Goal: Information Seeking & Learning: Learn about a topic

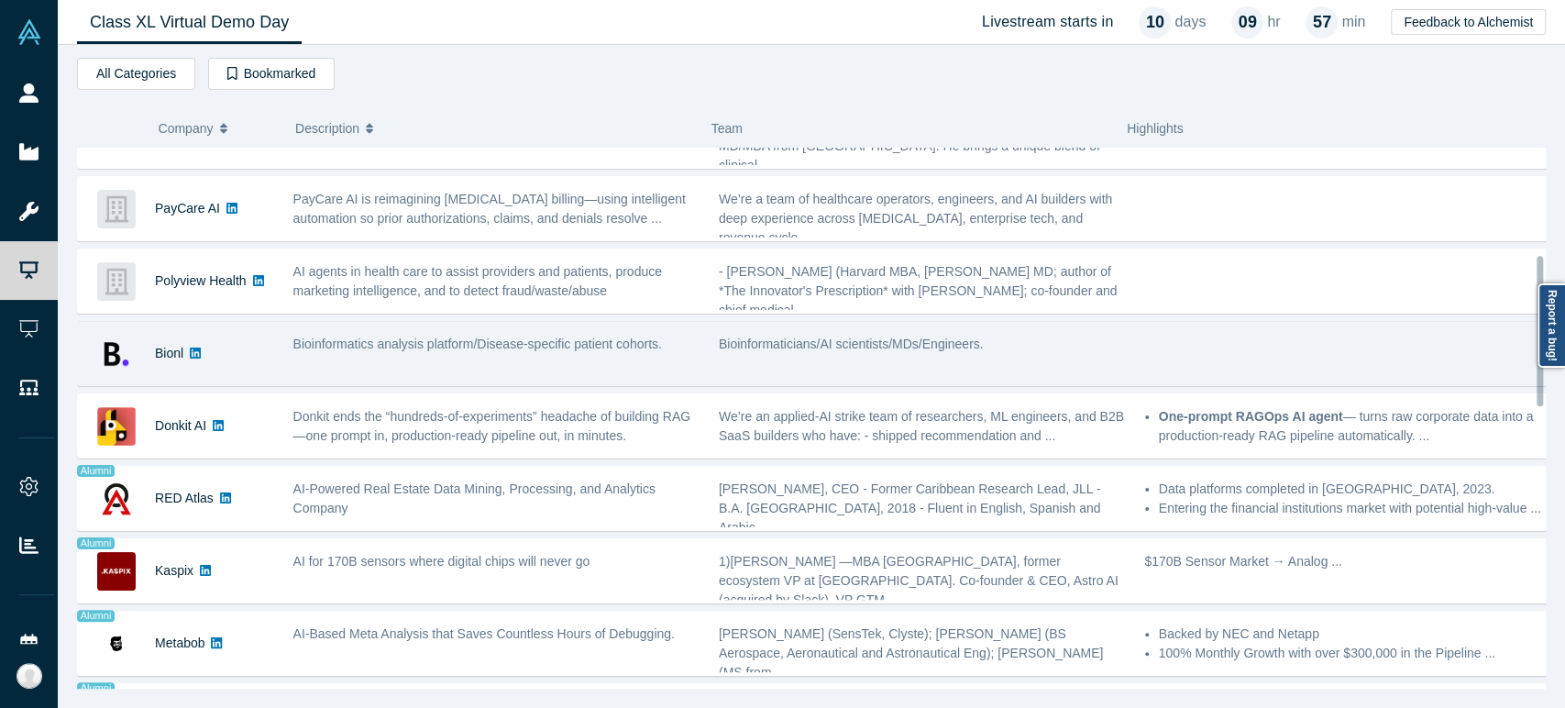
scroll to position [407, 0]
click at [171, 366] on div "Bionl" at bounding box center [169, 352] width 28 height 63
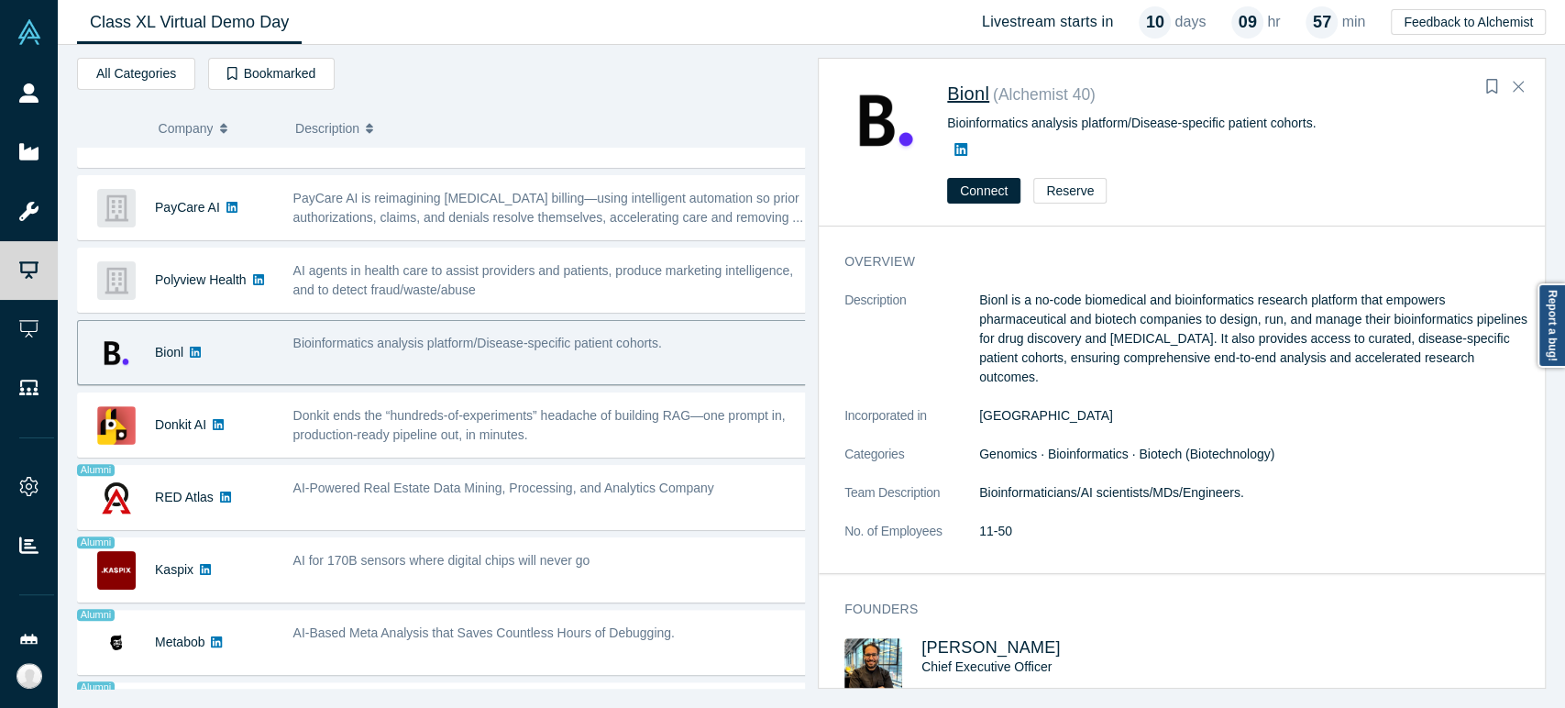
click at [963, 94] on span "Bionl" at bounding box center [968, 93] width 42 height 20
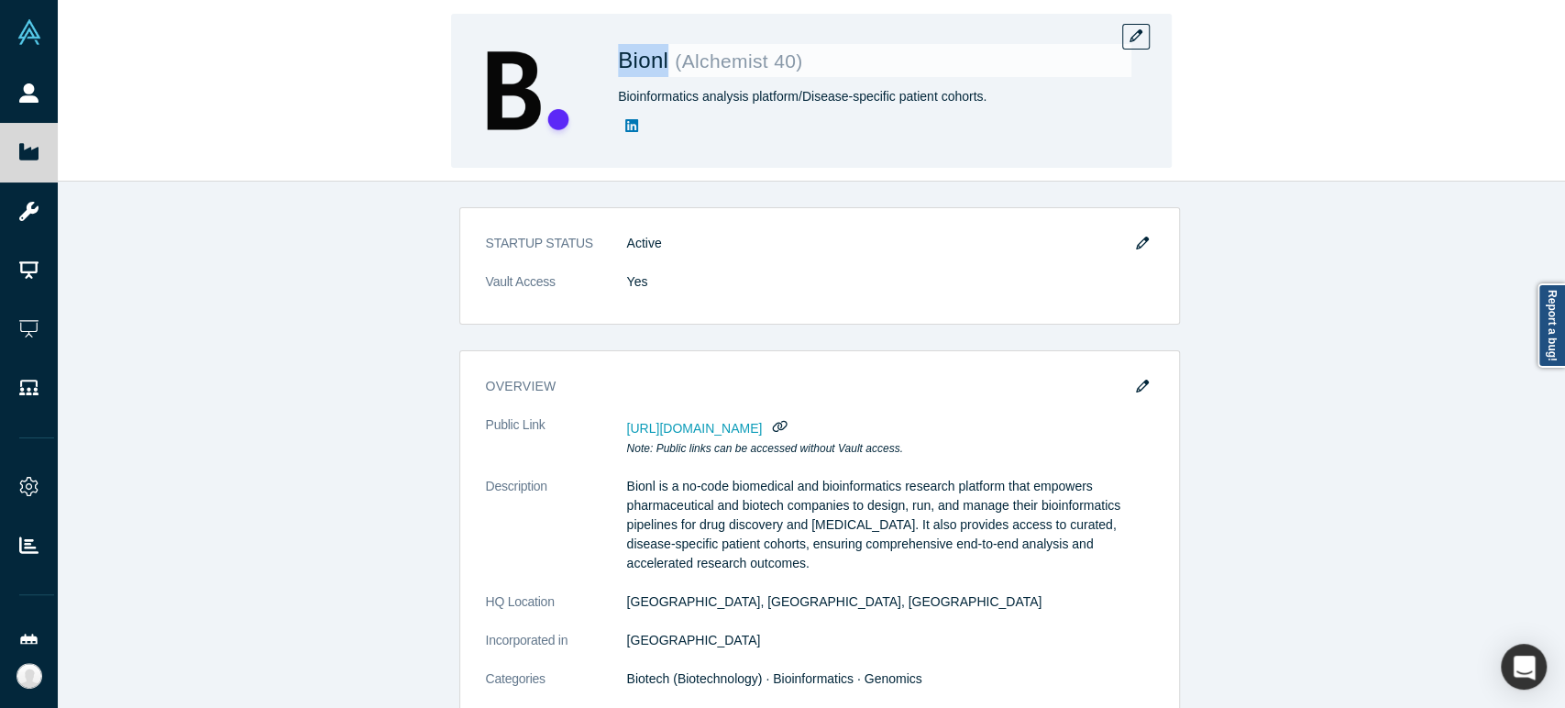
drag, startPoint x: 612, startPoint y: 66, endPoint x: 666, endPoint y: 62, distance: 54.2
click at [666, 62] on div "Bionl ( Alchemist 40 ) Bioinformatics analysis platform/Disease-specific patien…" at bounding box center [811, 91] width 720 height 154
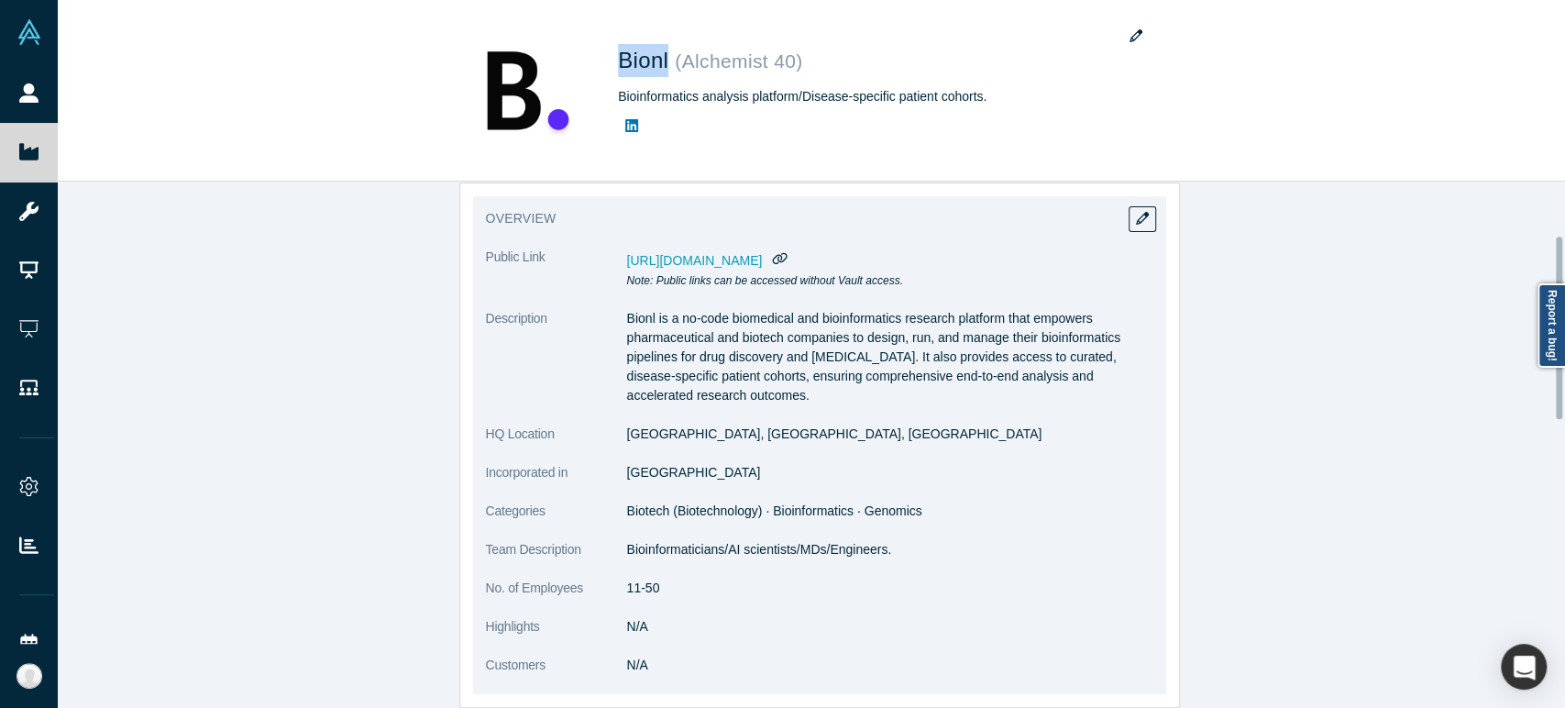
scroll to position [203, 0]
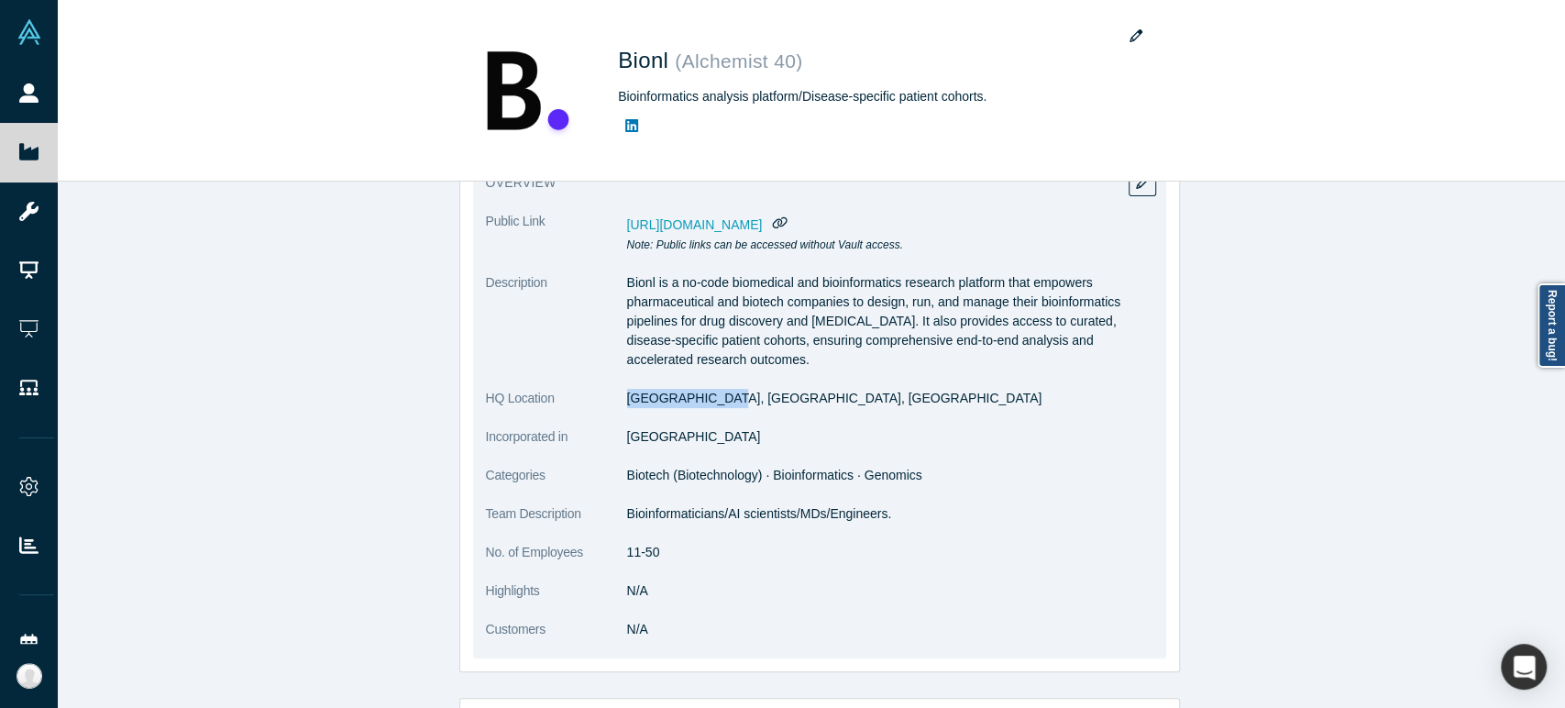
drag, startPoint x: 614, startPoint y: 403, endPoint x: 714, endPoint y: 401, distance: 99.9
click at [714, 401] on dl "Public Link [URL][DOMAIN_NAME] Note: Public links can be accessed without Vault…" at bounding box center [819, 435] width 667 height 446
click at [731, 418] on dl "Public Link [URL][DOMAIN_NAME] Note: Public links can be accessed without Vault…" at bounding box center [819, 435] width 667 height 446
drag, startPoint x: 619, startPoint y: 399, endPoint x: 735, endPoint y: 401, distance: 116.4
click at [735, 401] on dd "[GEOGRAPHIC_DATA], [GEOGRAPHIC_DATA], [GEOGRAPHIC_DATA]" at bounding box center [890, 398] width 526 height 19
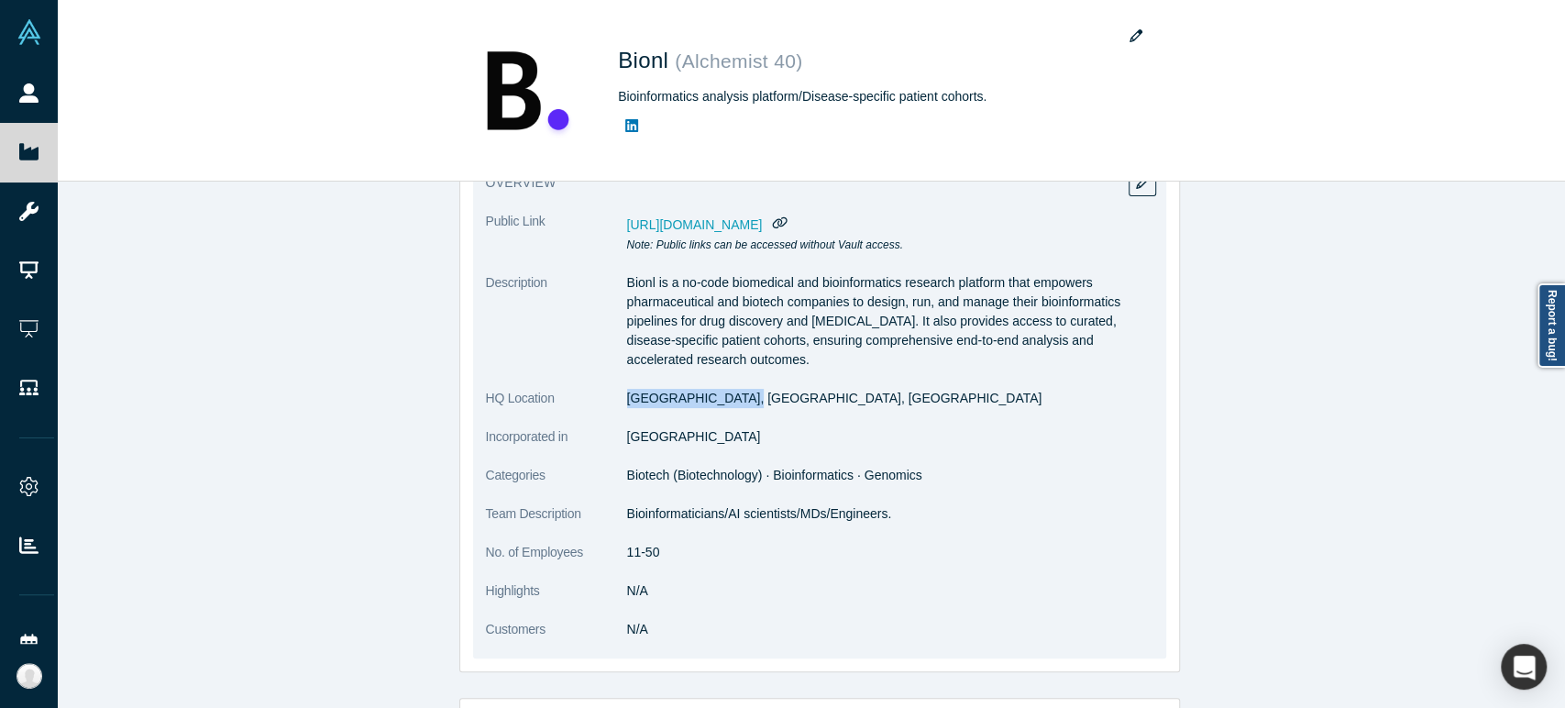
copy dd "[GEOGRAPHIC_DATA], [GEOGRAPHIC_DATA], [GEOGRAPHIC_DATA]"
drag, startPoint x: 621, startPoint y: 437, endPoint x: 694, endPoint y: 438, distance: 73.3
click at [694, 438] on dd "[GEOGRAPHIC_DATA]" at bounding box center [890, 436] width 526 height 19
copy dd "[GEOGRAPHIC_DATA]"
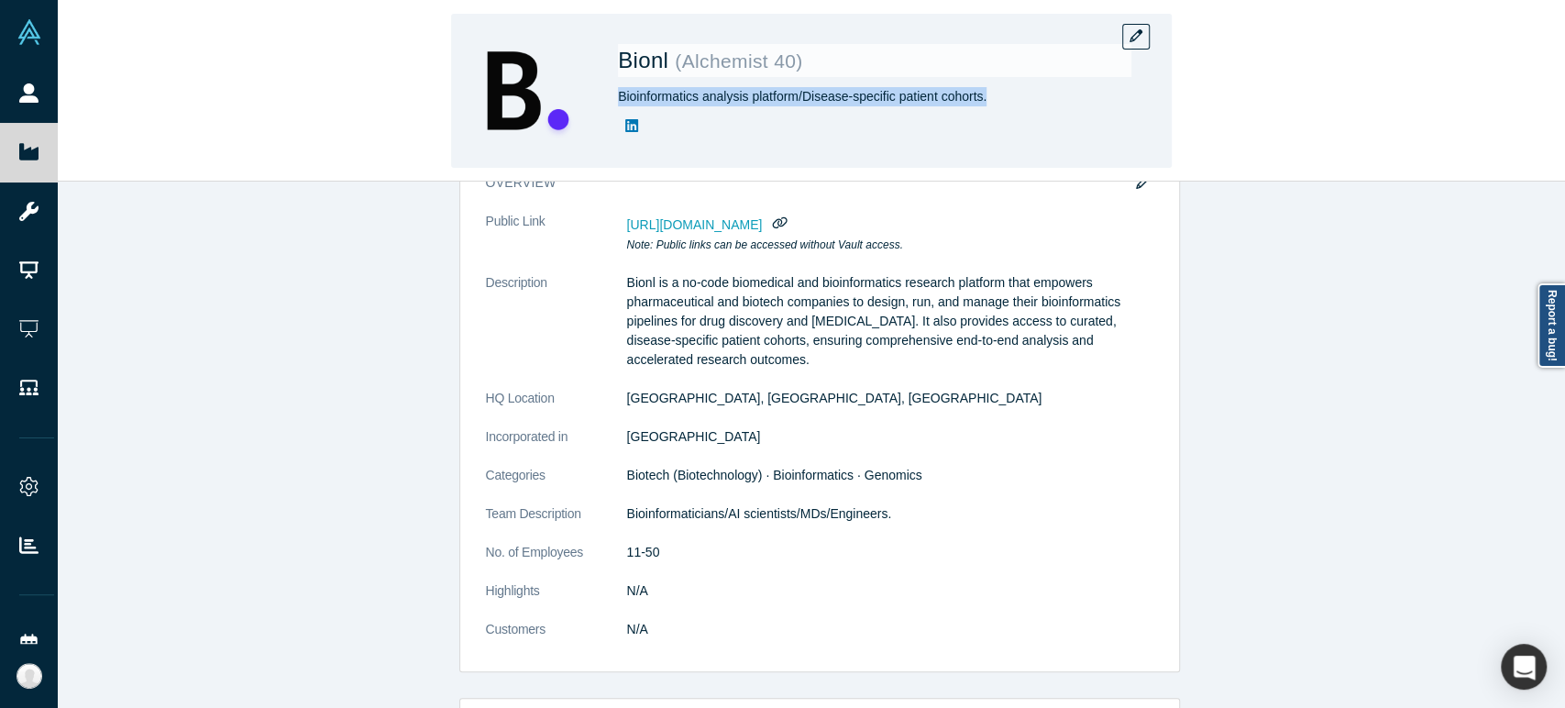
drag, startPoint x: 618, startPoint y: 104, endPoint x: 985, endPoint y: 98, distance: 367.6
click at [985, 98] on div "Bioinformatics analysis platform/Disease-specific patient cohorts." at bounding box center [874, 96] width 513 height 19
copy div "Bioinformatics analysis platform/Disease-specific patient cohorts."
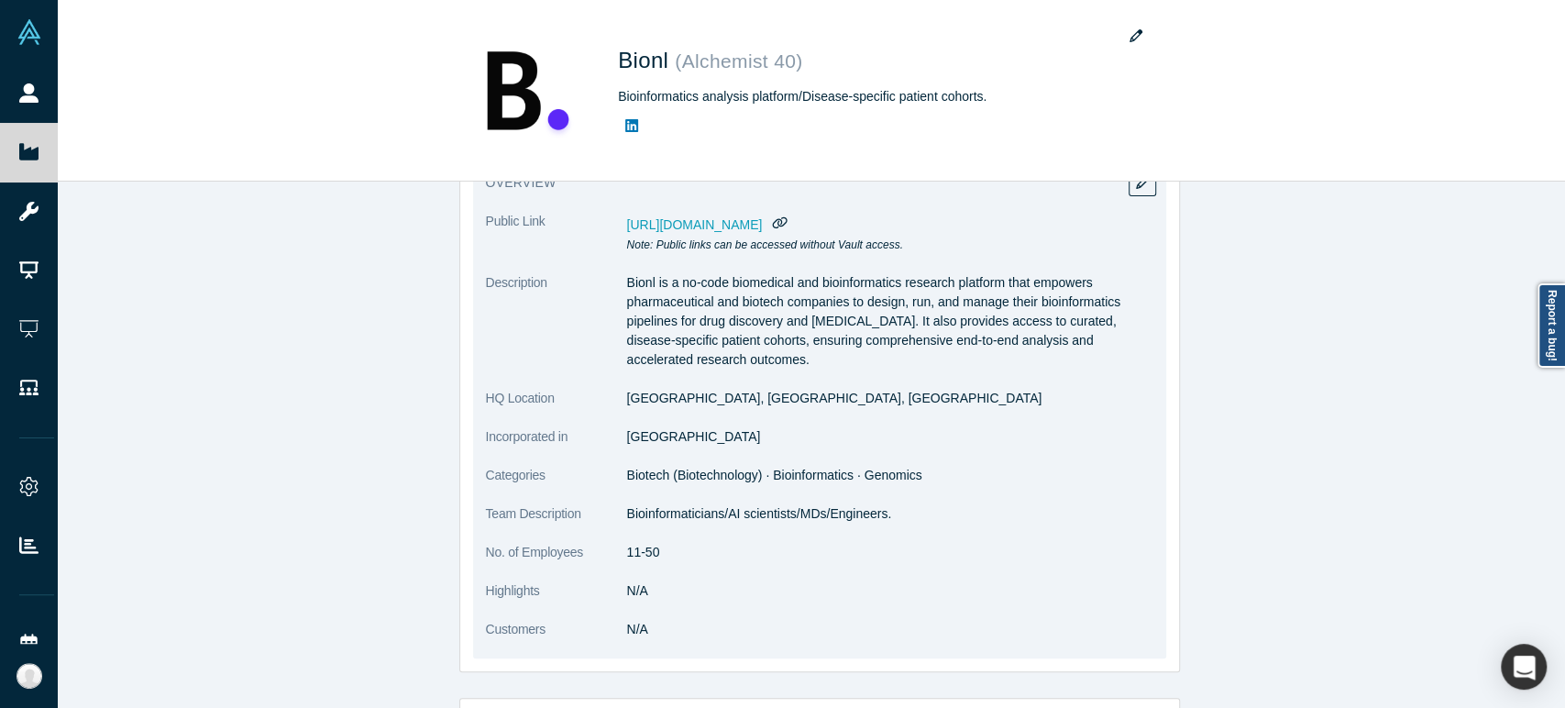
click at [1013, 489] on dl "Public Link [URL][DOMAIN_NAME] Note: Public links can be accessed without Vault…" at bounding box center [819, 435] width 667 height 446
